Goal: Task Accomplishment & Management: Manage account settings

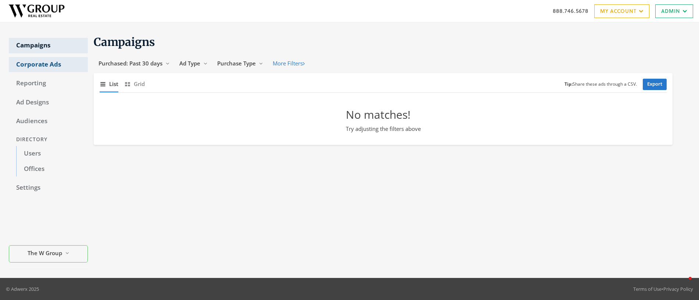
click at [30, 65] on link "Corporate Ads" at bounding box center [48, 64] width 79 height 15
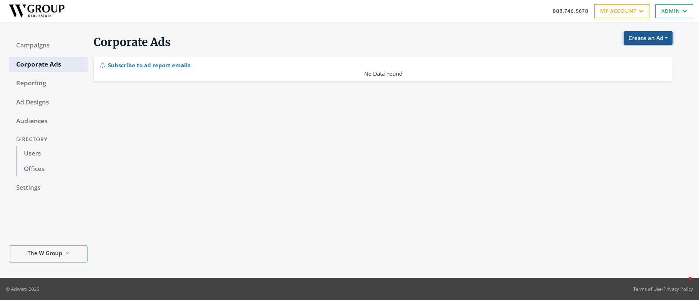
click at [648, 39] on button "Create an Ad" at bounding box center [647, 38] width 49 height 14
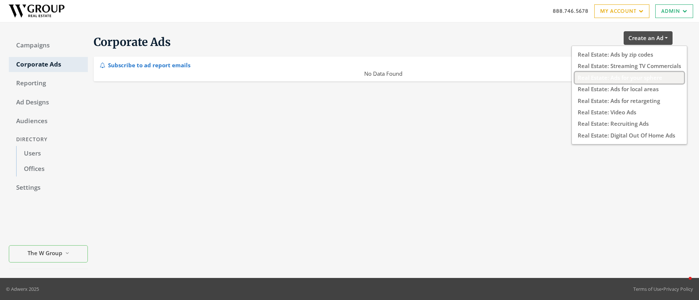
click at [632, 76] on button "Real Estate: Ads for your sphere" at bounding box center [629, 77] width 109 height 11
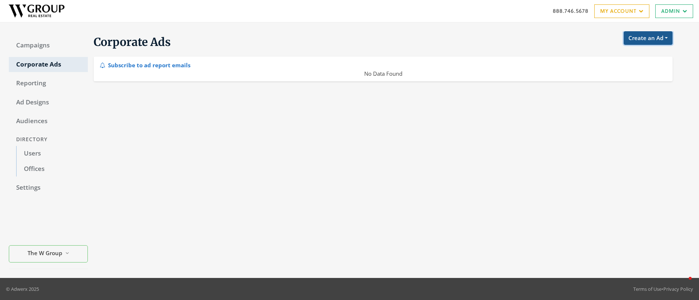
click at [654, 40] on button "Create an Ad" at bounding box center [647, 38] width 49 height 14
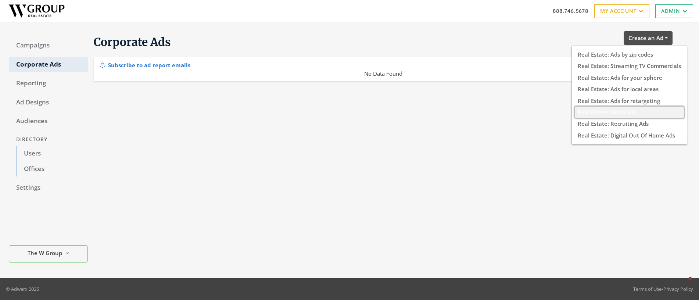
click at [609, 113] on button "Real Estate: Video Ads" at bounding box center [629, 112] width 109 height 11
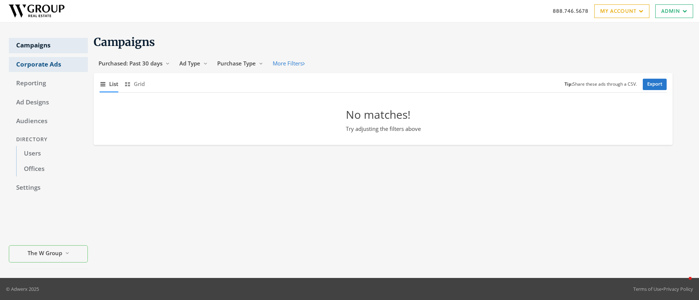
click at [36, 61] on link "Corporate Ads" at bounding box center [48, 64] width 79 height 15
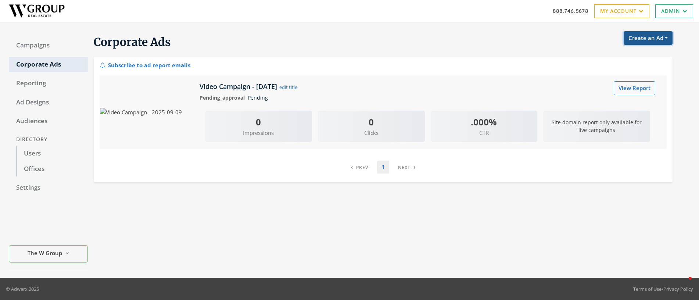
click at [647, 40] on button "Create an Ad" at bounding box center [647, 38] width 49 height 14
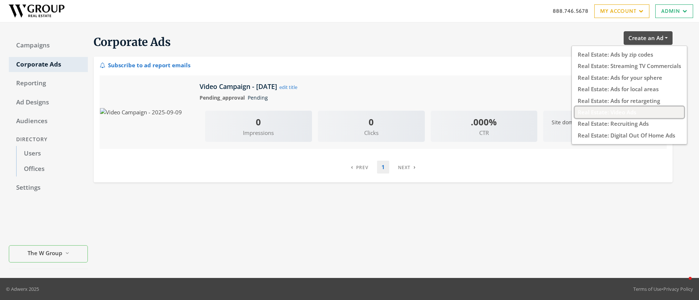
click at [619, 112] on button "Real Estate: Video Ads" at bounding box center [629, 112] width 109 height 11
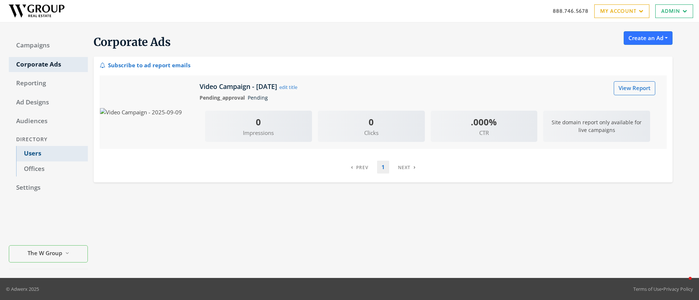
click at [33, 152] on link "Users" at bounding box center [52, 153] width 72 height 15
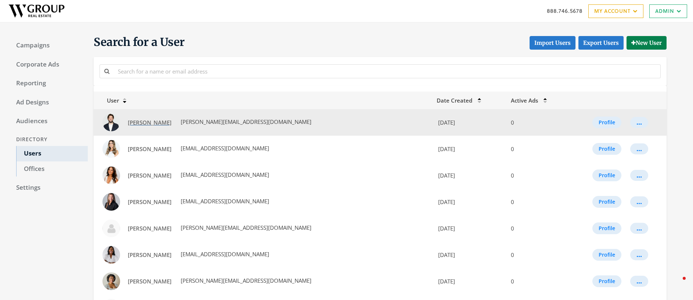
click at [148, 125] on span "Alex Lorando" at bounding box center [150, 122] width 44 height 7
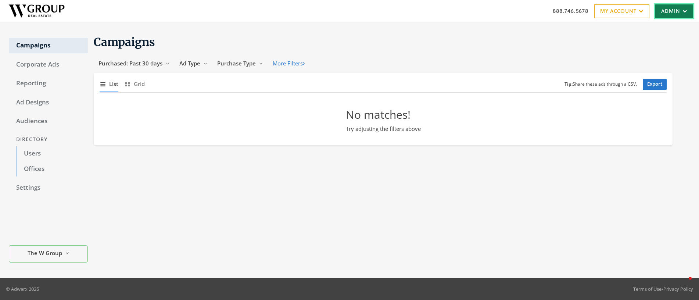
click at [667, 12] on link "Admin" at bounding box center [674, 11] width 38 height 14
click at [34, 152] on link "Users" at bounding box center [52, 153] width 72 height 15
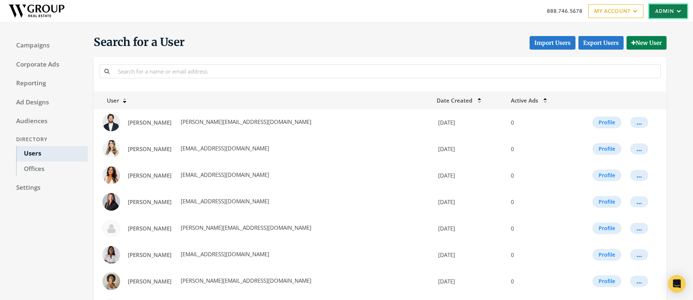
click at [675, 10] on icon at bounding box center [678, 11] width 7 height 4
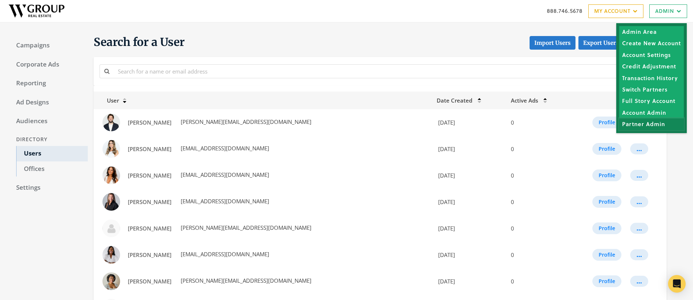
click at [642, 124] on link "Partner Admin" at bounding box center [651, 123] width 65 height 11
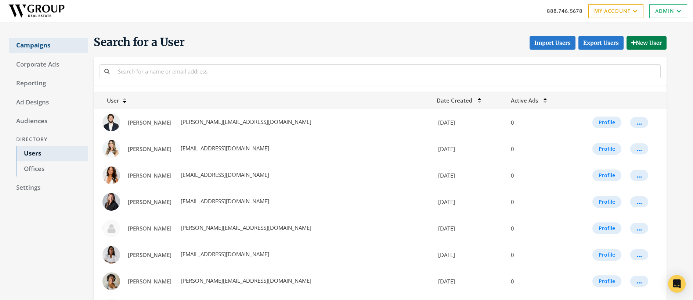
click at [38, 43] on link "Campaigns" at bounding box center [48, 45] width 79 height 15
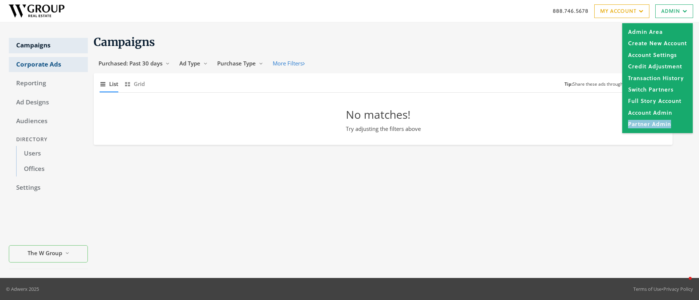
click at [39, 65] on link "Corporate Ads" at bounding box center [48, 64] width 79 height 15
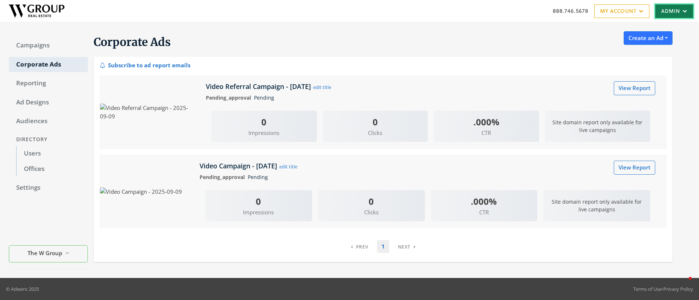
click at [666, 11] on link "Admin" at bounding box center [674, 11] width 38 height 14
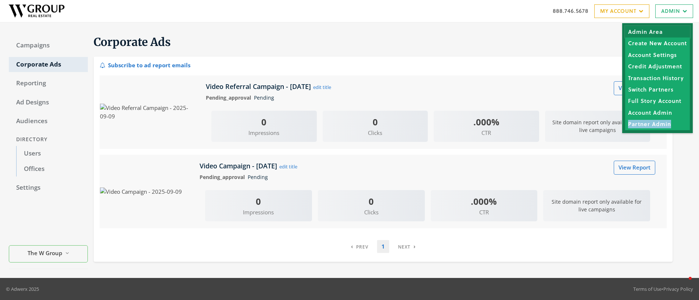
click at [660, 31] on link "Admin Area" at bounding box center [657, 31] width 65 height 11
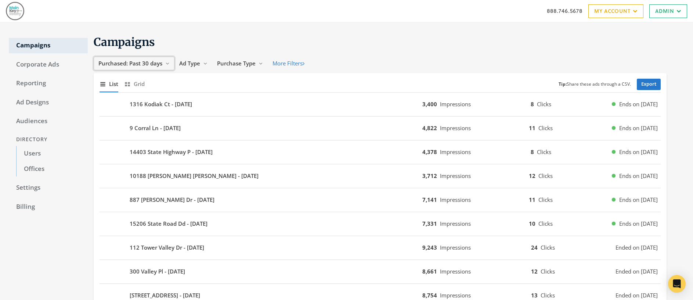
click at [148, 64] on span "Purchased: Past 30 days" at bounding box center [130, 63] width 64 height 7
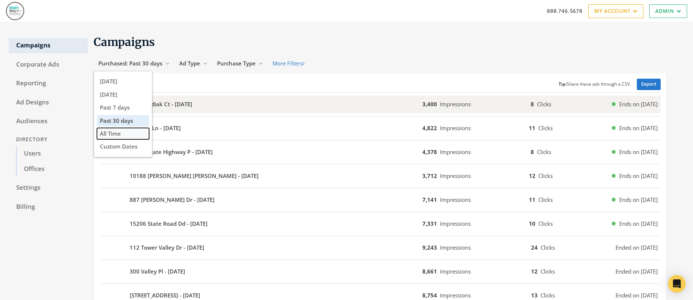
click at [131, 137] on button "All Time" at bounding box center [123, 133] width 52 height 11
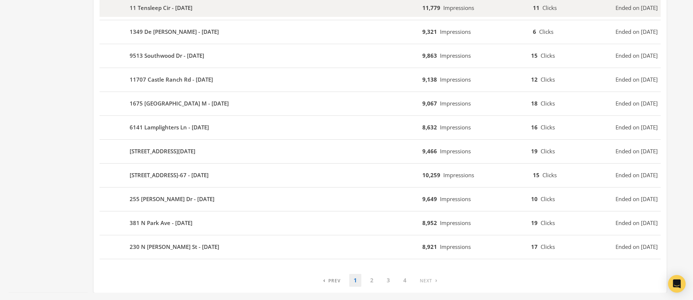
scroll to position [430, 0]
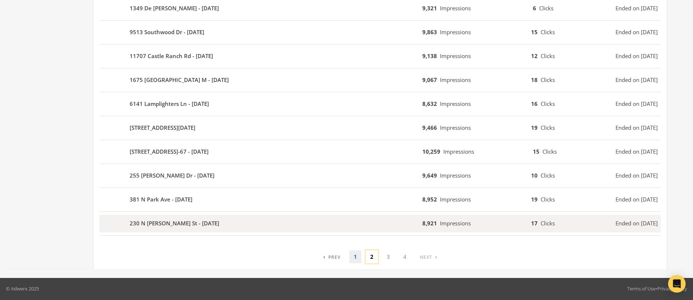
click at [374, 257] on link "2" at bounding box center [372, 256] width 12 height 13
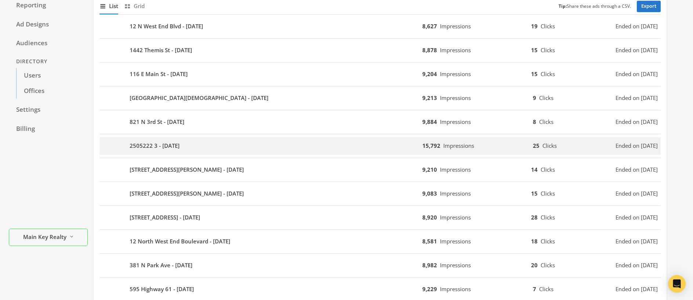
scroll to position [0, 0]
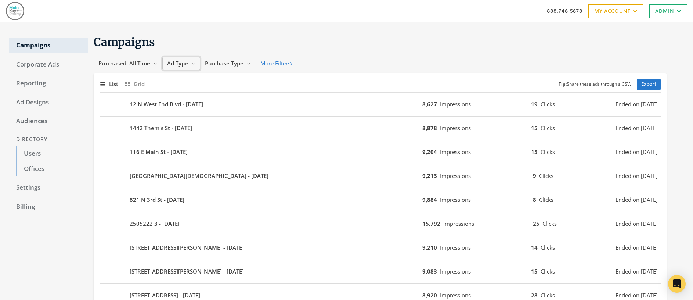
click at [180, 63] on span "Ad Type" at bounding box center [177, 63] width 21 height 7
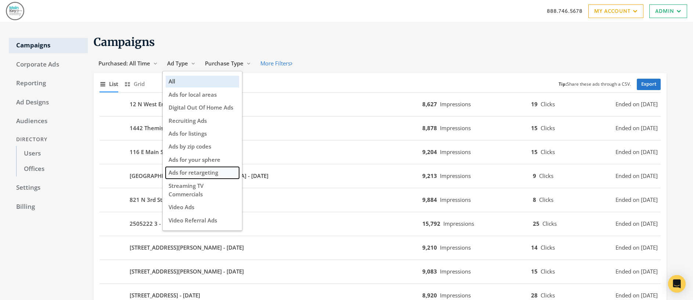
click at [204, 171] on span "Ads for retargeting" at bounding box center [194, 172] width 50 height 7
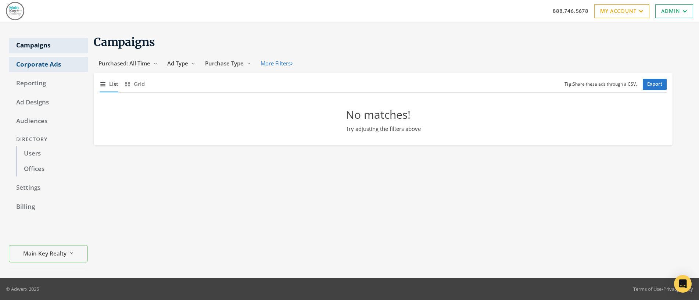
click at [53, 62] on link "Corporate Ads" at bounding box center [48, 64] width 79 height 15
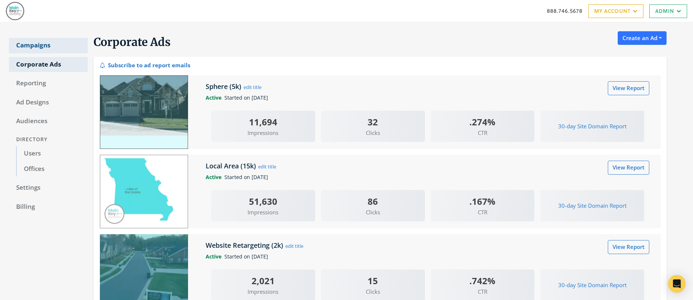
click at [34, 47] on link "Campaigns" at bounding box center [48, 45] width 79 height 15
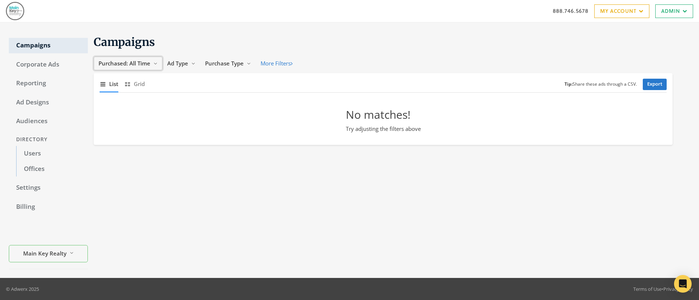
click at [123, 63] on span "Purchased: All Time" at bounding box center [124, 63] width 52 height 7
click at [119, 119] on span "Past 30 days" at bounding box center [116, 120] width 33 height 7
click at [194, 64] on span "Ad Type" at bounding box center [189, 63] width 21 height 7
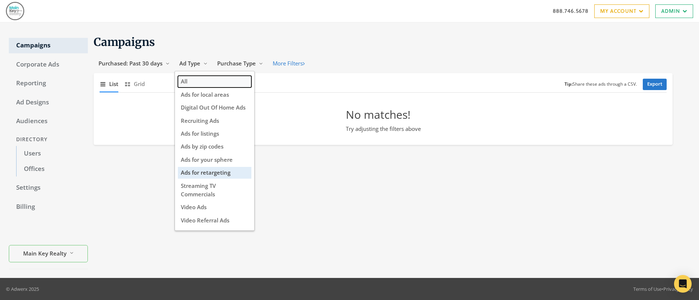
click at [197, 84] on button "All" at bounding box center [214, 81] width 73 height 11
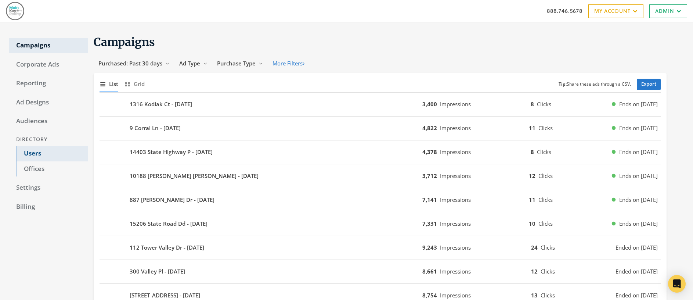
click at [32, 153] on link "Users" at bounding box center [52, 153] width 72 height 15
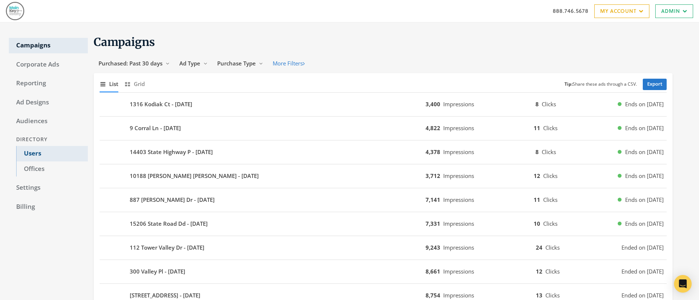
click at [32, 153] on link "Users" at bounding box center [52, 153] width 72 height 15
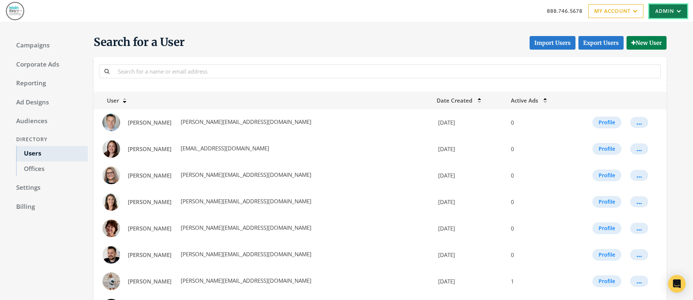
click at [658, 12] on link "Admin" at bounding box center [669, 11] width 38 height 14
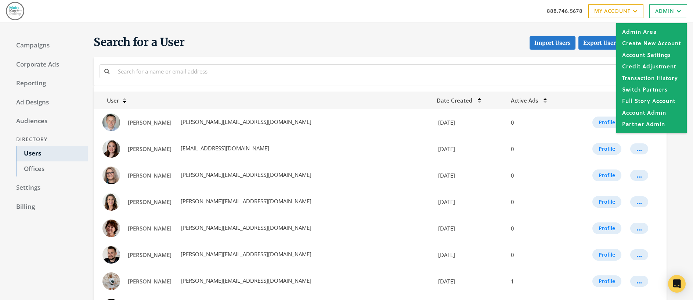
click at [392, 40] on h1 "Search for a User Import Users Export Users New User" at bounding box center [380, 42] width 573 height 15
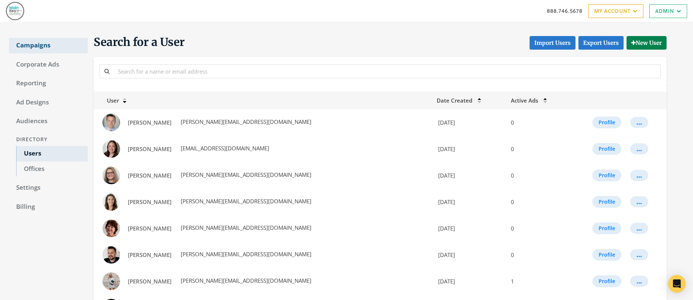
click at [38, 47] on link "Campaigns" at bounding box center [48, 45] width 79 height 15
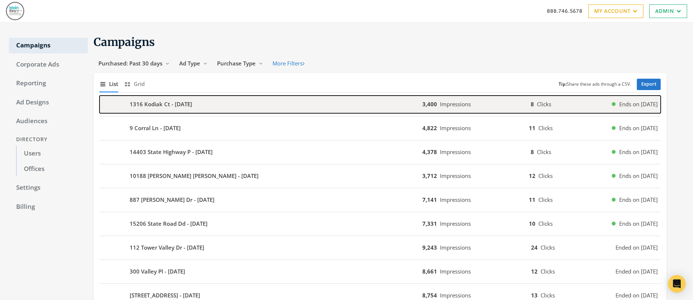
click at [169, 103] on b "1316 Kodiak Ct - [DATE]" at bounding box center [161, 104] width 62 height 8
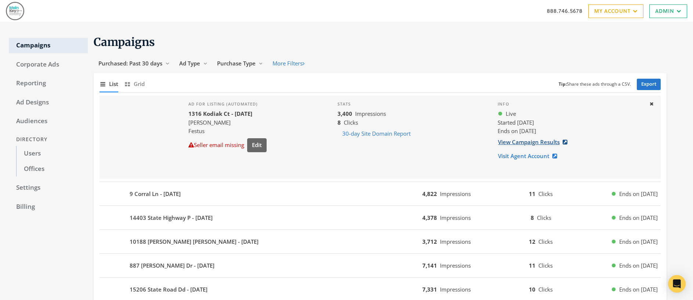
click at [530, 144] on link "View Campaign Results" at bounding box center [535, 142] width 75 height 14
click at [31, 153] on link "Users" at bounding box center [52, 153] width 72 height 15
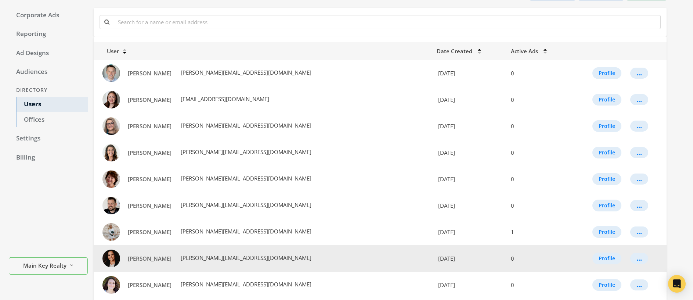
scroll to position [133, 0]
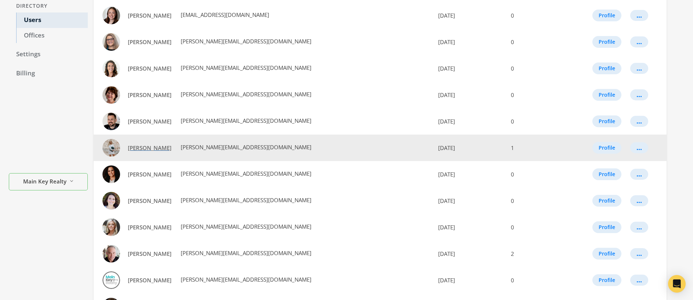
click at [139, 148] on span "Brittany Henricks" at bounding box center [150, 147] width 44 height 7
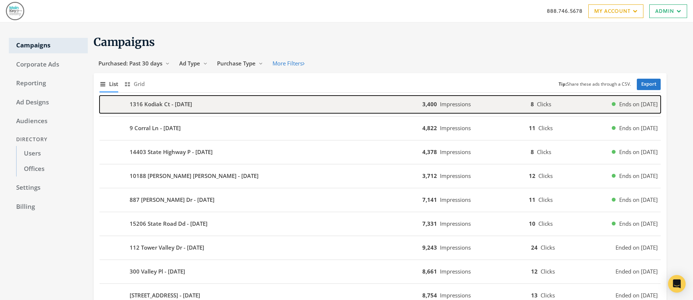
click at [219, 104] on div "1316 Kodiak Ct - [DATE]" at bounding box center [261, 105] width 323 height 18
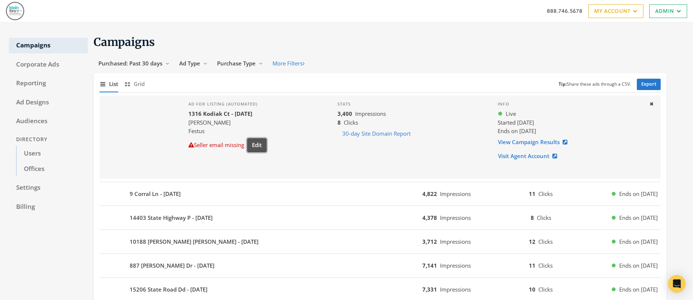
click at [259, 146] on button "Edit" at bounding box center [256, 145] width 19 height 14
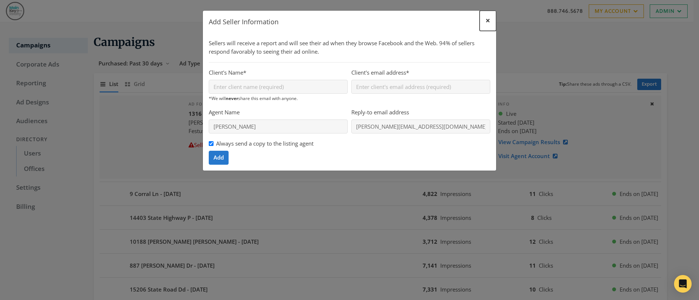
click at [488, 21] on span "×" at bounding box center [487, 20] width 5 height 11
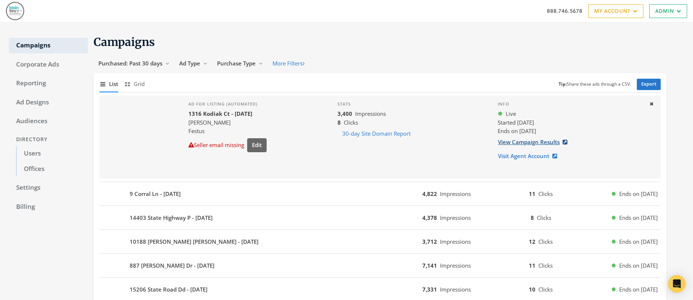
click at [525, 140] on link "View Campaign Results" at bounding box center [535, 142] width 75 height 14
